Goal: Transaction & Acquisition: Purchase product/service

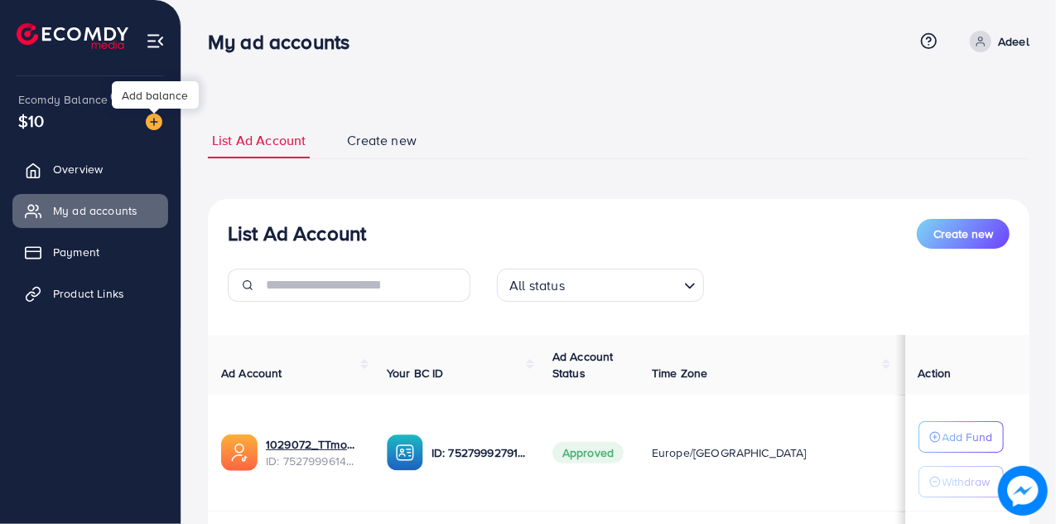
click at [158, 123] on img at bounding box center [154, 122] width 17 height 17
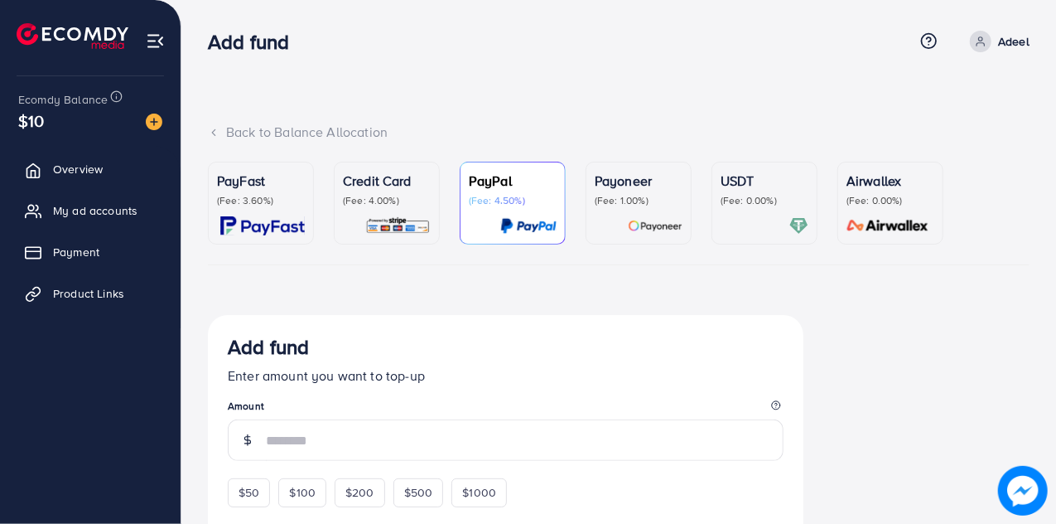
click at [262, 205] on p "(Fee: 3.60%)" at bounding box center [261, 200] width 88 height 13
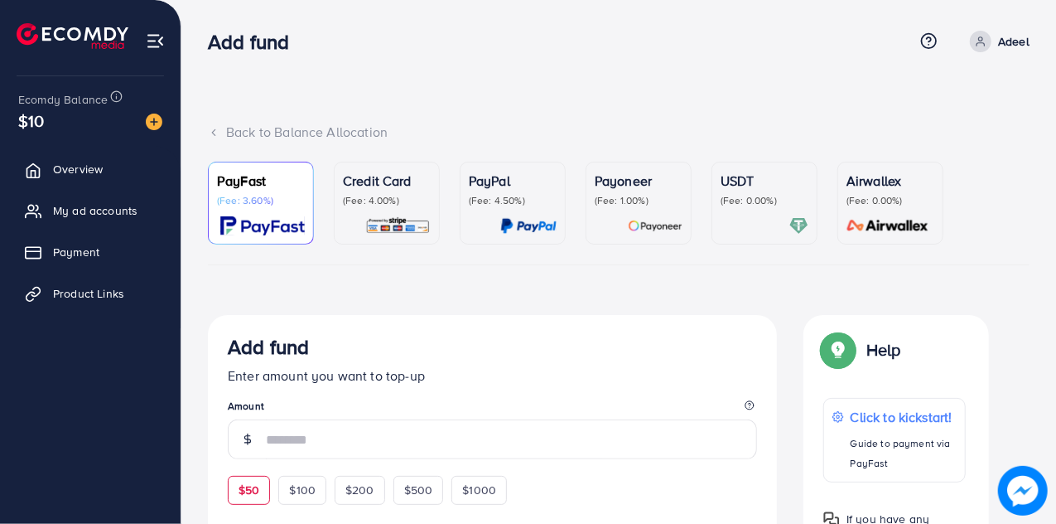
click at [252, 485] on span "$50" at bounding box center [249, 489] width 21 height 17
type input "**"
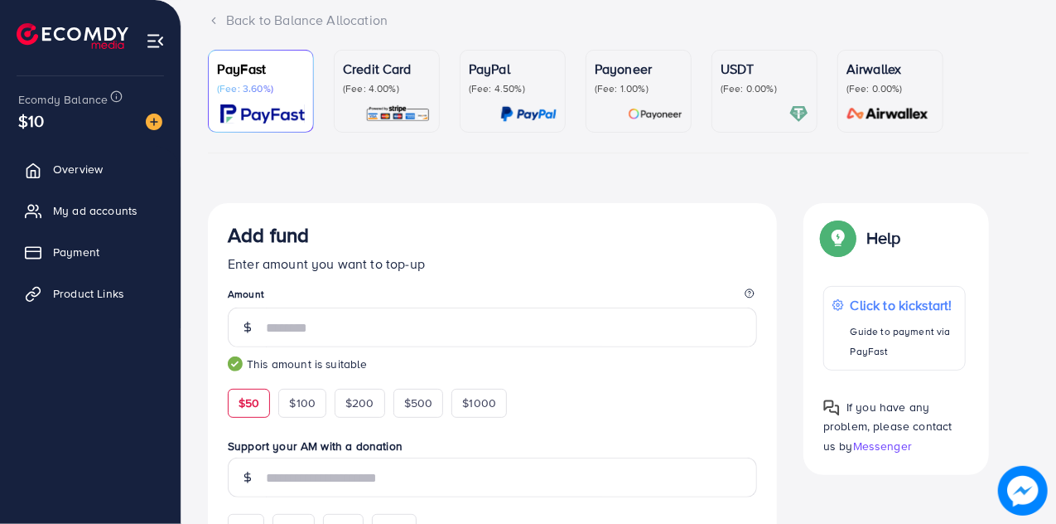
scroll to position [220, 0]
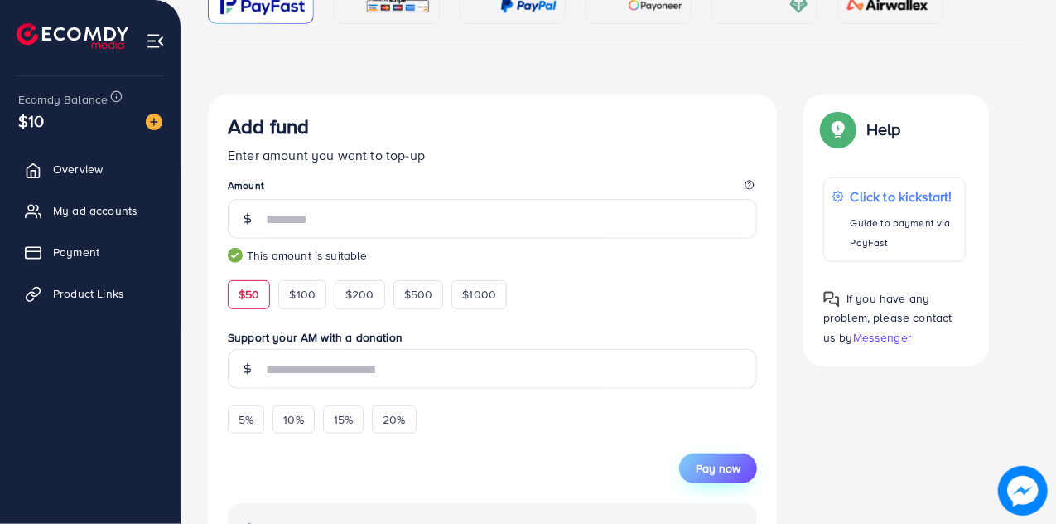
click at [715, 460] on span "Pay now" at bounding box center [718, 468] width 45 height 17
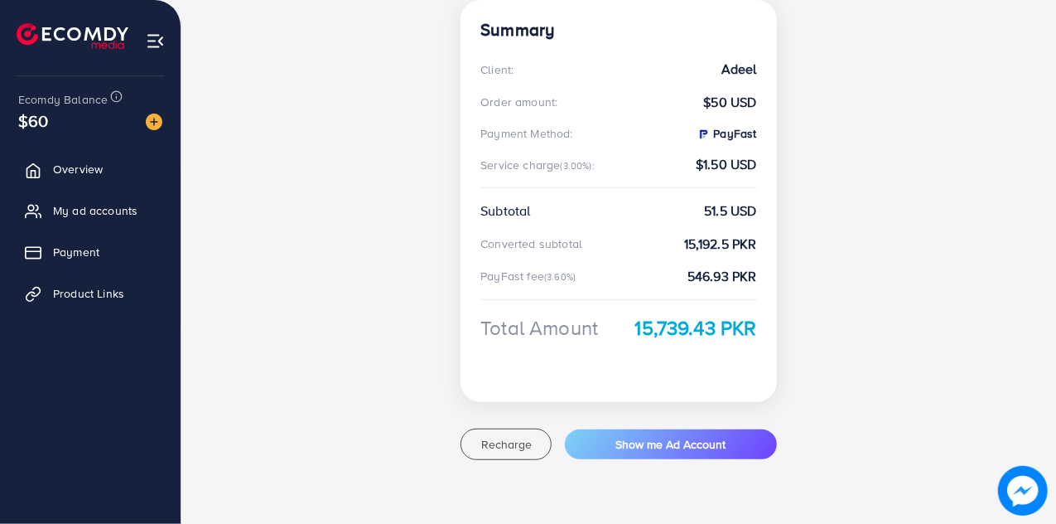
scroll to position [331, 0]
click at [109, 207] on span "My ad accounts" at bounding box center [99, 210] width 85 height 17
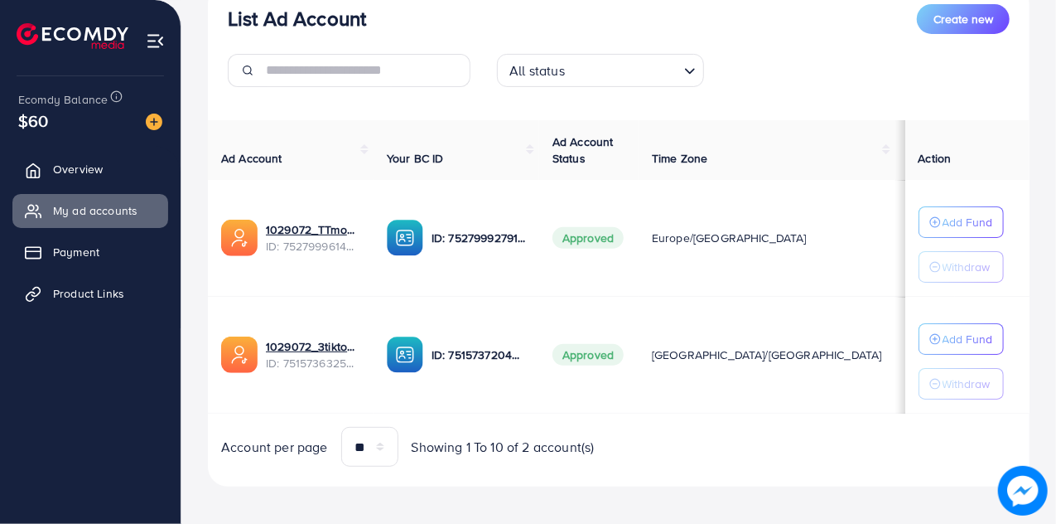
scroll to position [220, 0]
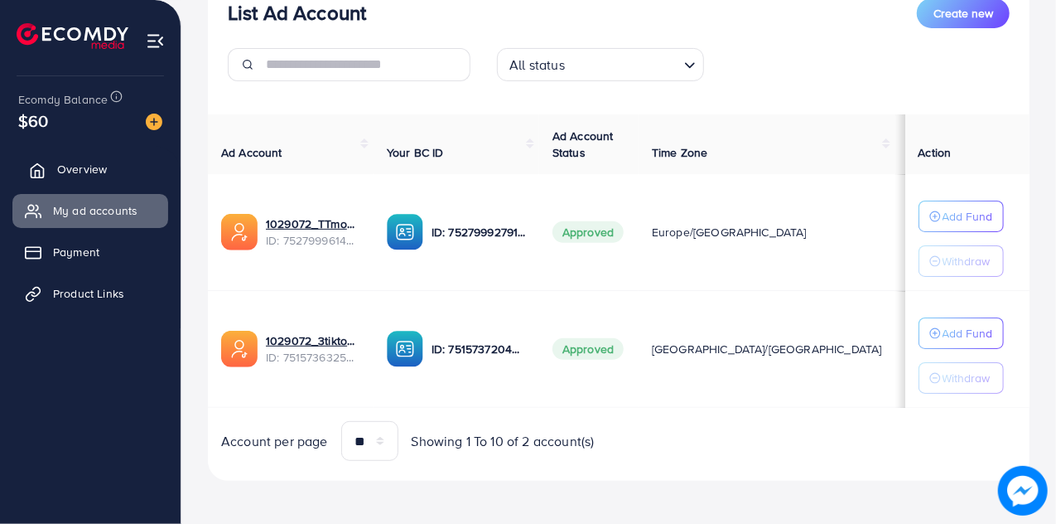
click at [119, 165] on link "Overview" at bounding box center [90, 168] width 156 height 33
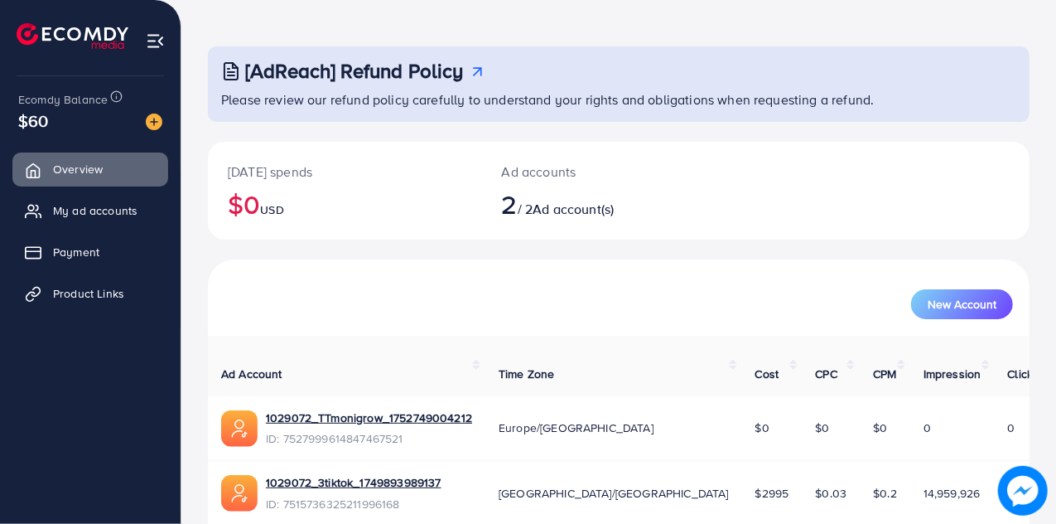
scroll to position [111, 0]
